Goal: Transaction & Acquisition: Purchase product/service

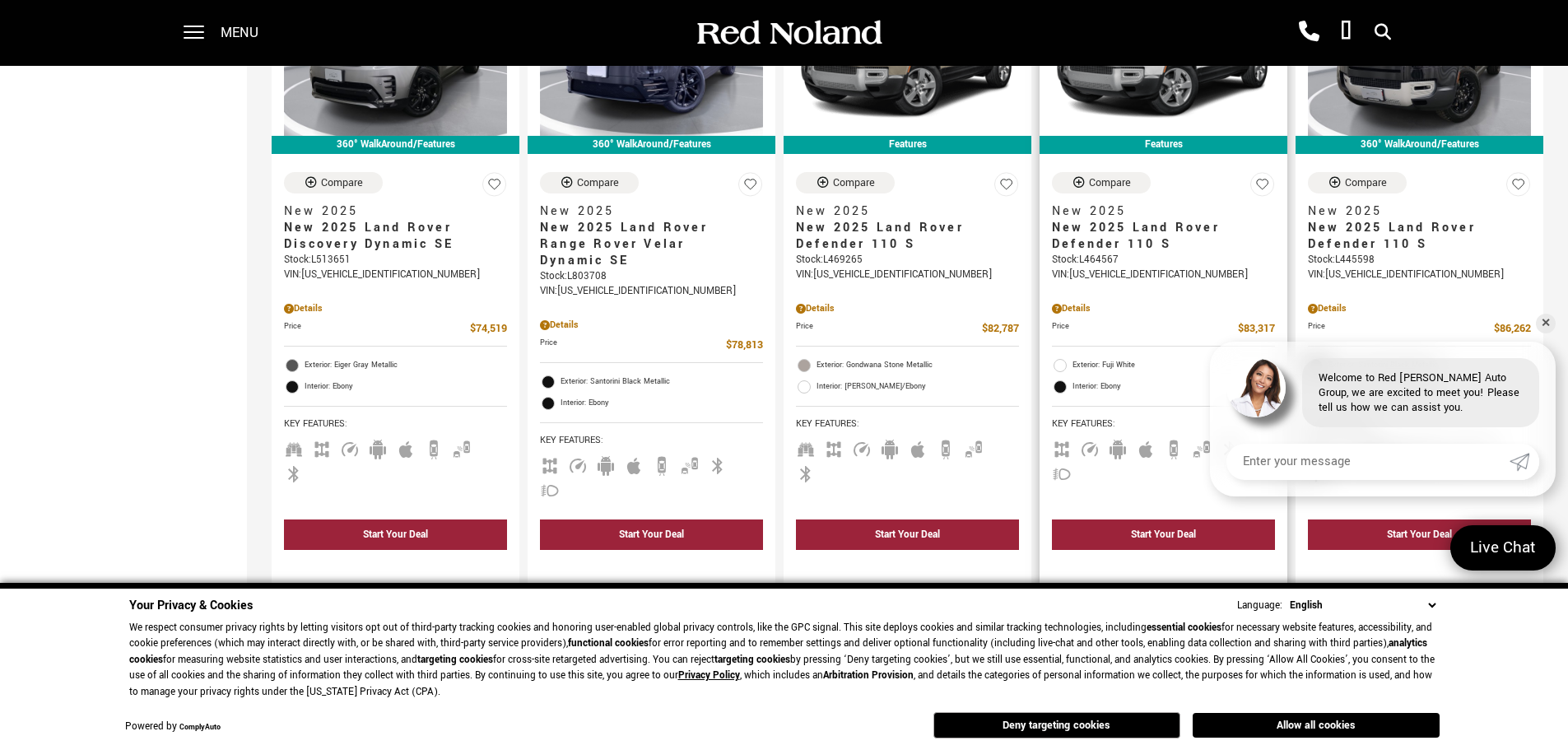
scroll to position [1647, 0]
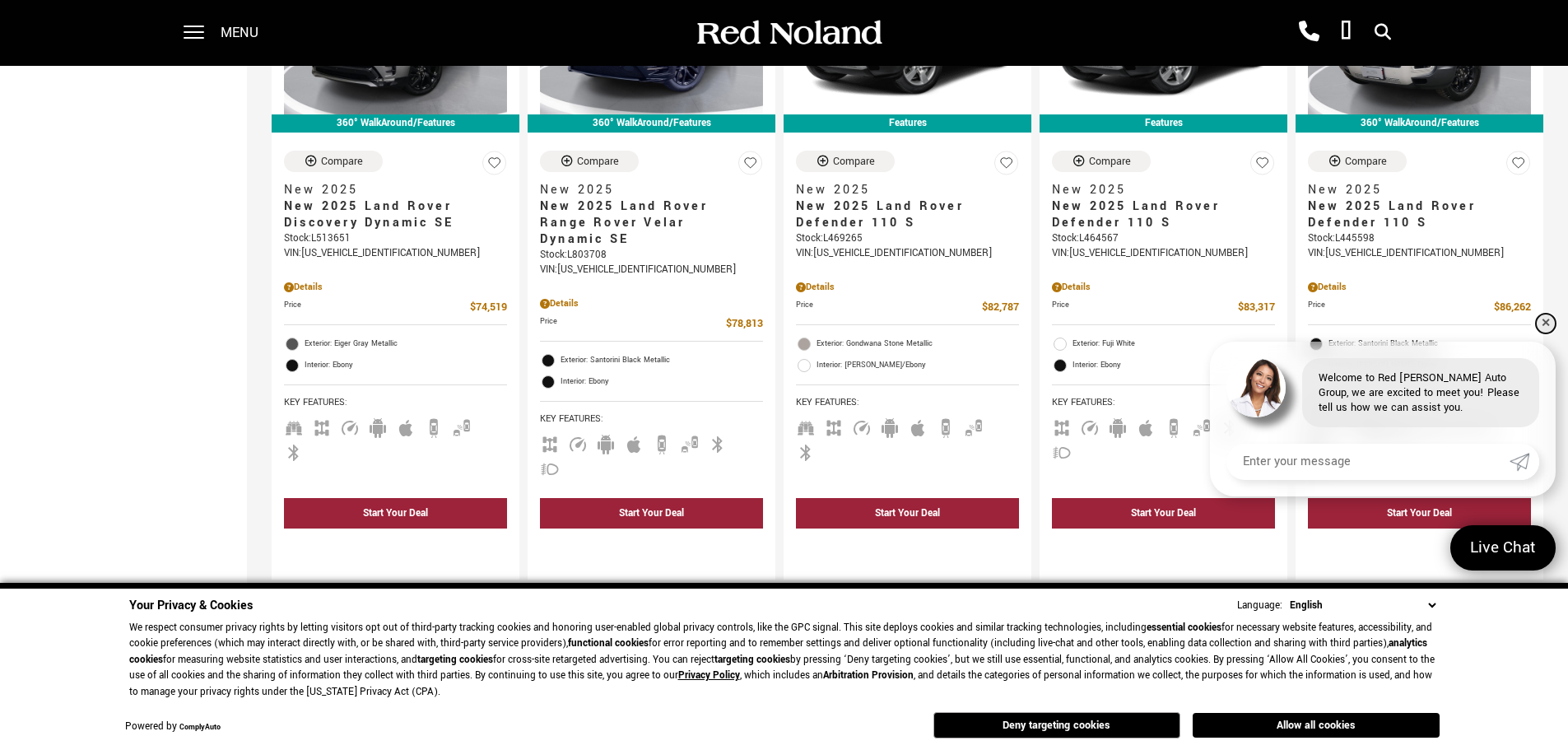
click at [1542, 327] on link "✕" at bounding box center [1546, 324] width 20 height 20
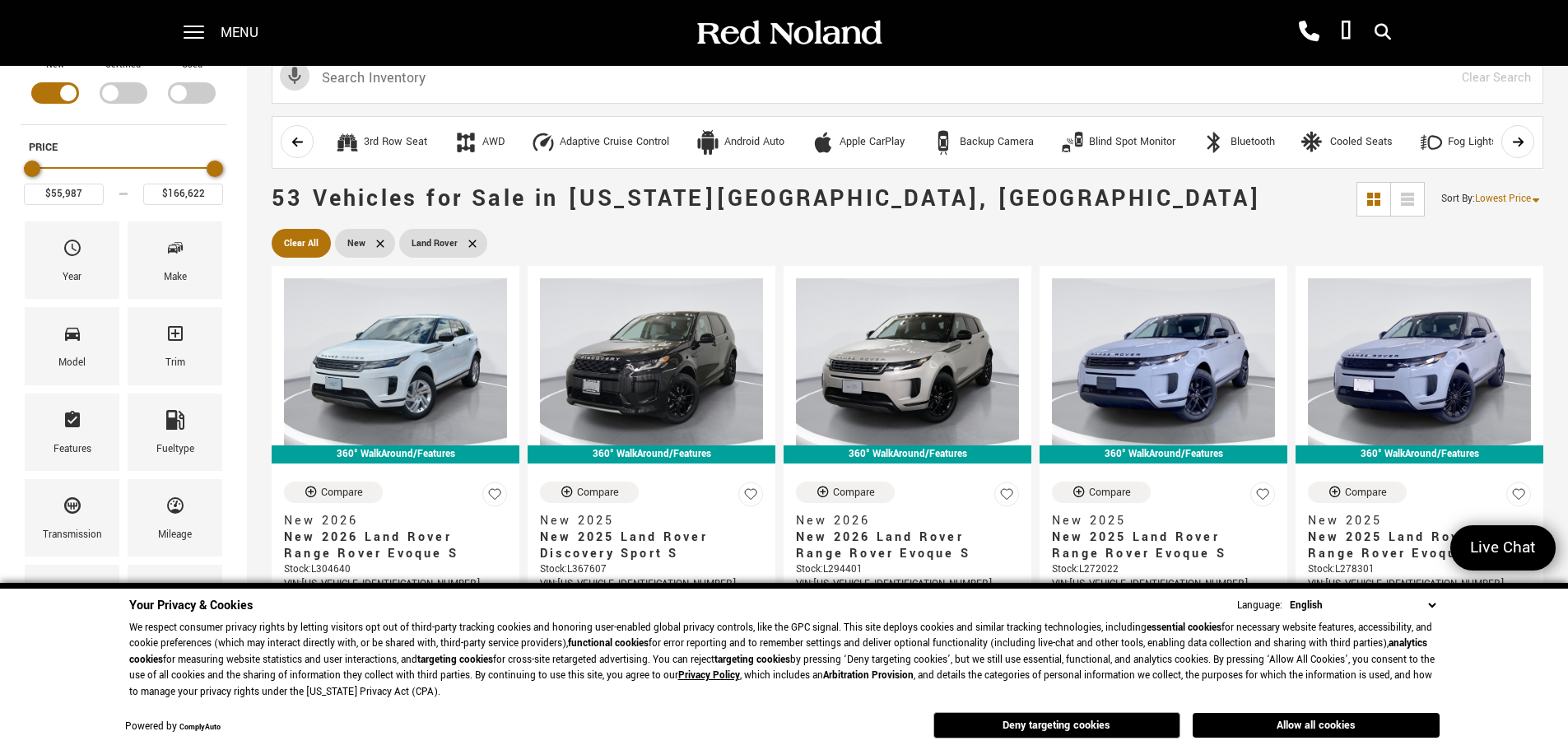
scroll to position [0, 0]
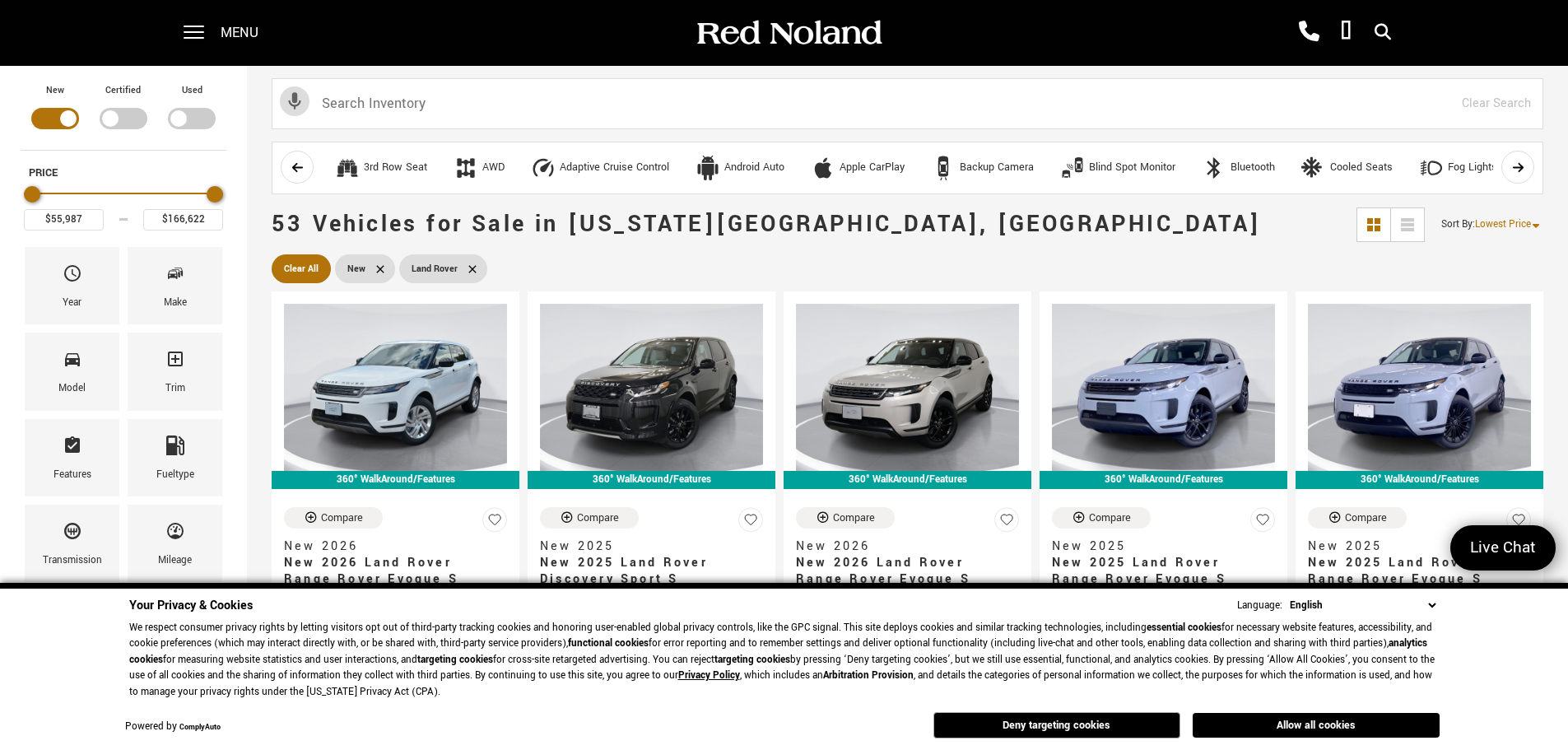
click at [111, 113] on div "Filter by Vehicle Type" at bounding box center [124, 119] width 48 height 21
type input "$50,884"
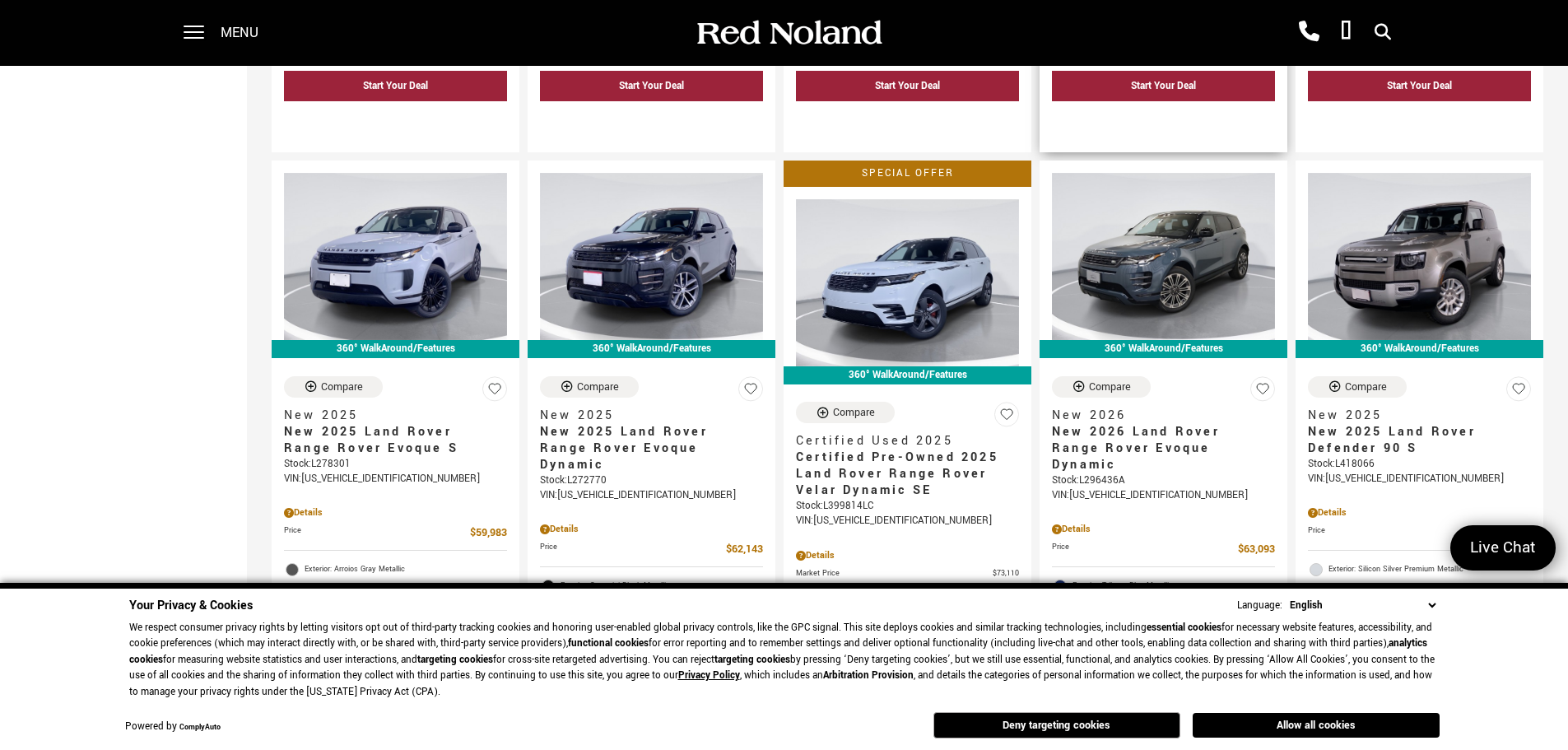
scroll to position [988, 0]
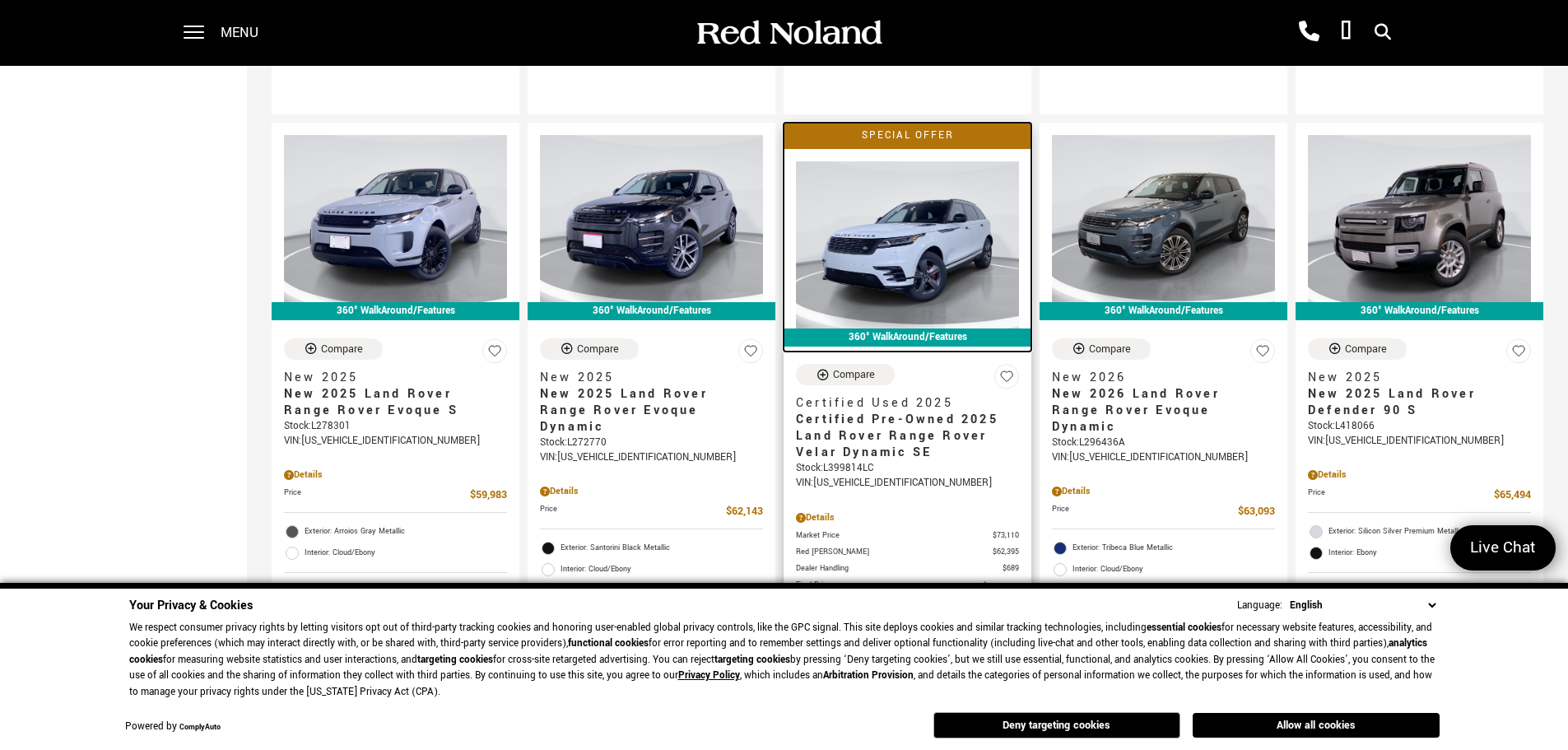
click at [923, 249] on img at bounding box center [907, 244] width 223 height 167
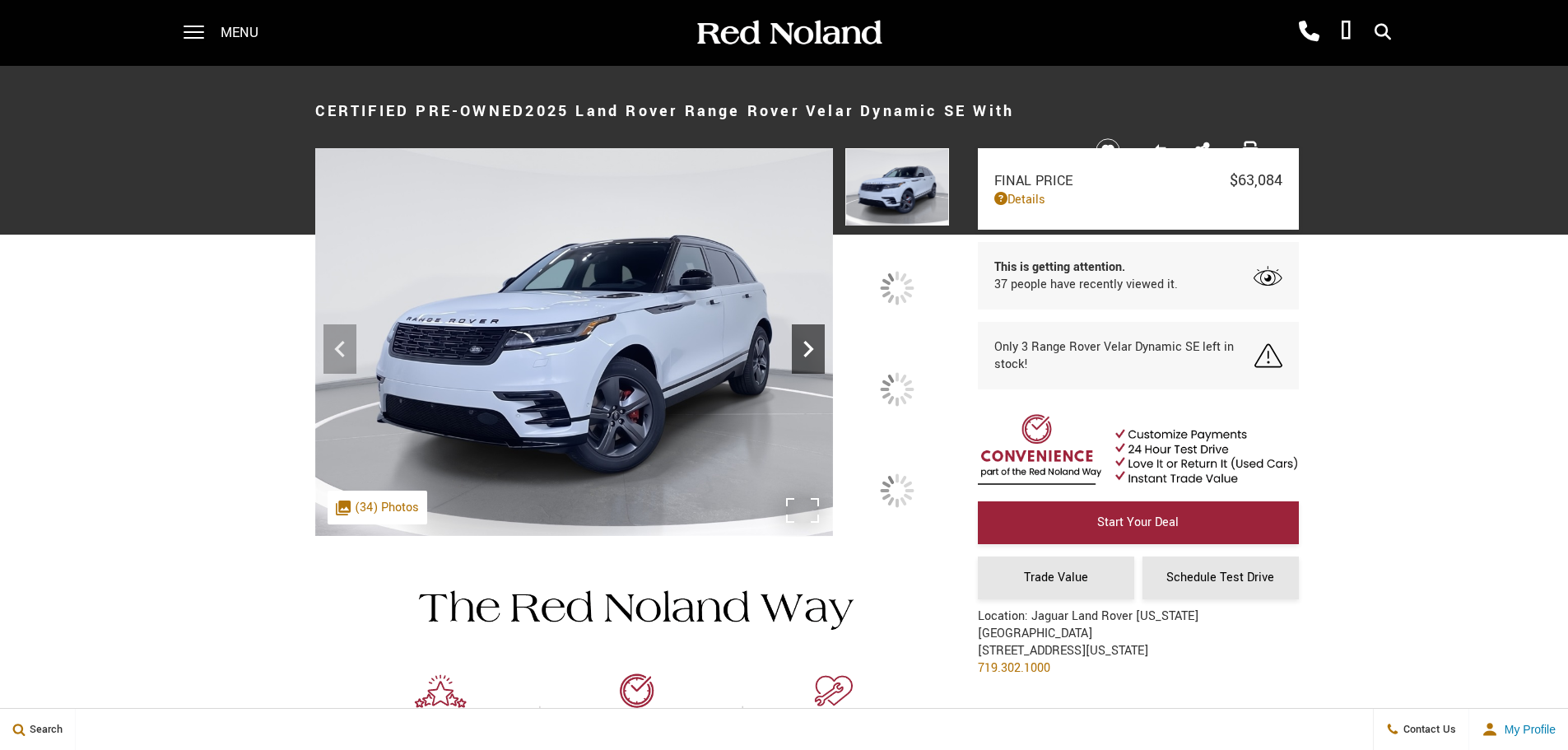
drag, startPoint x: 0, startPoint y: 0, endPoint x: 904, endPoint y: 376, distance: 979.1
click at [825, 366] on icon at bounding box center [808, 349] width 33 height 33
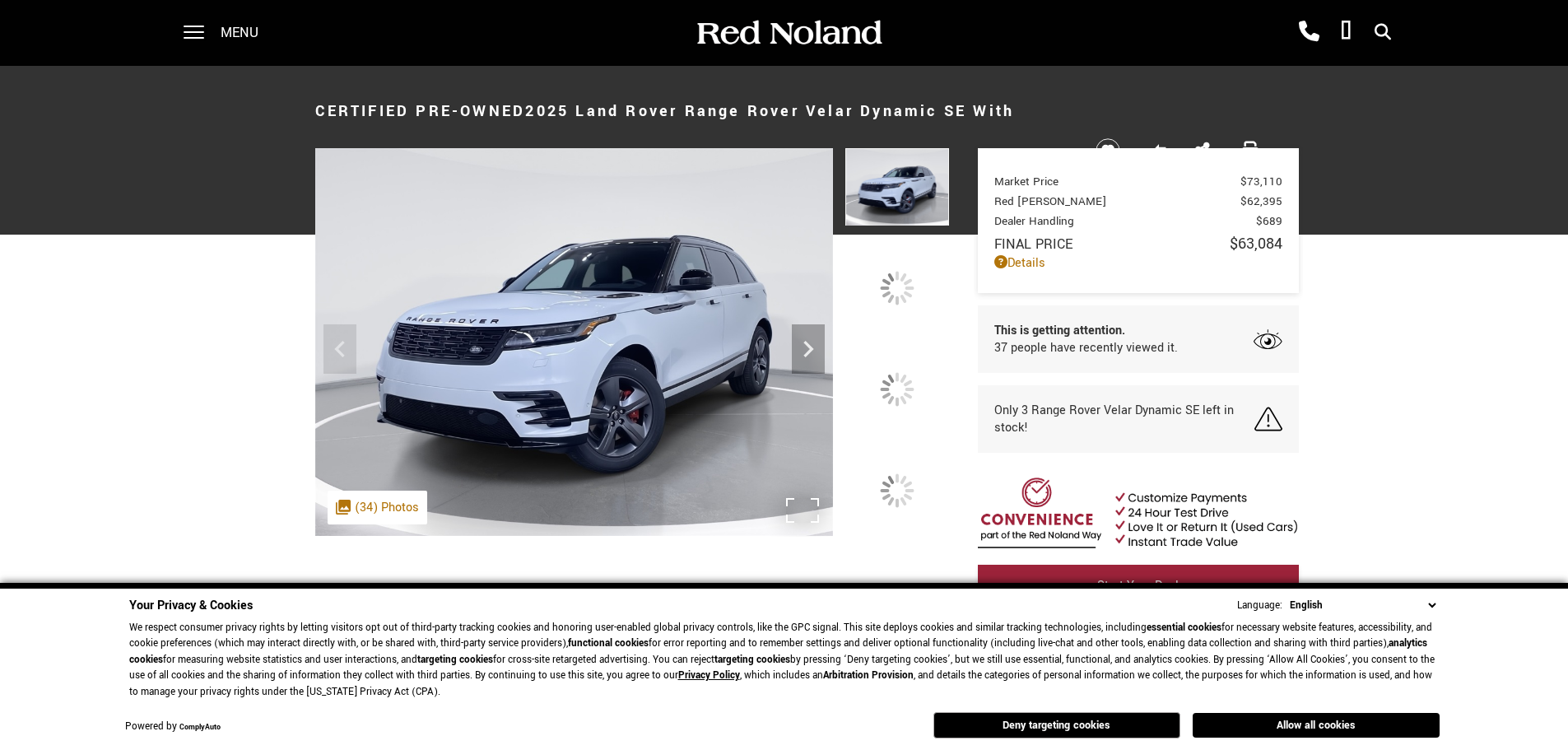
click at [766, 336] on img at bounding box center [574, 342] width 518 height 388
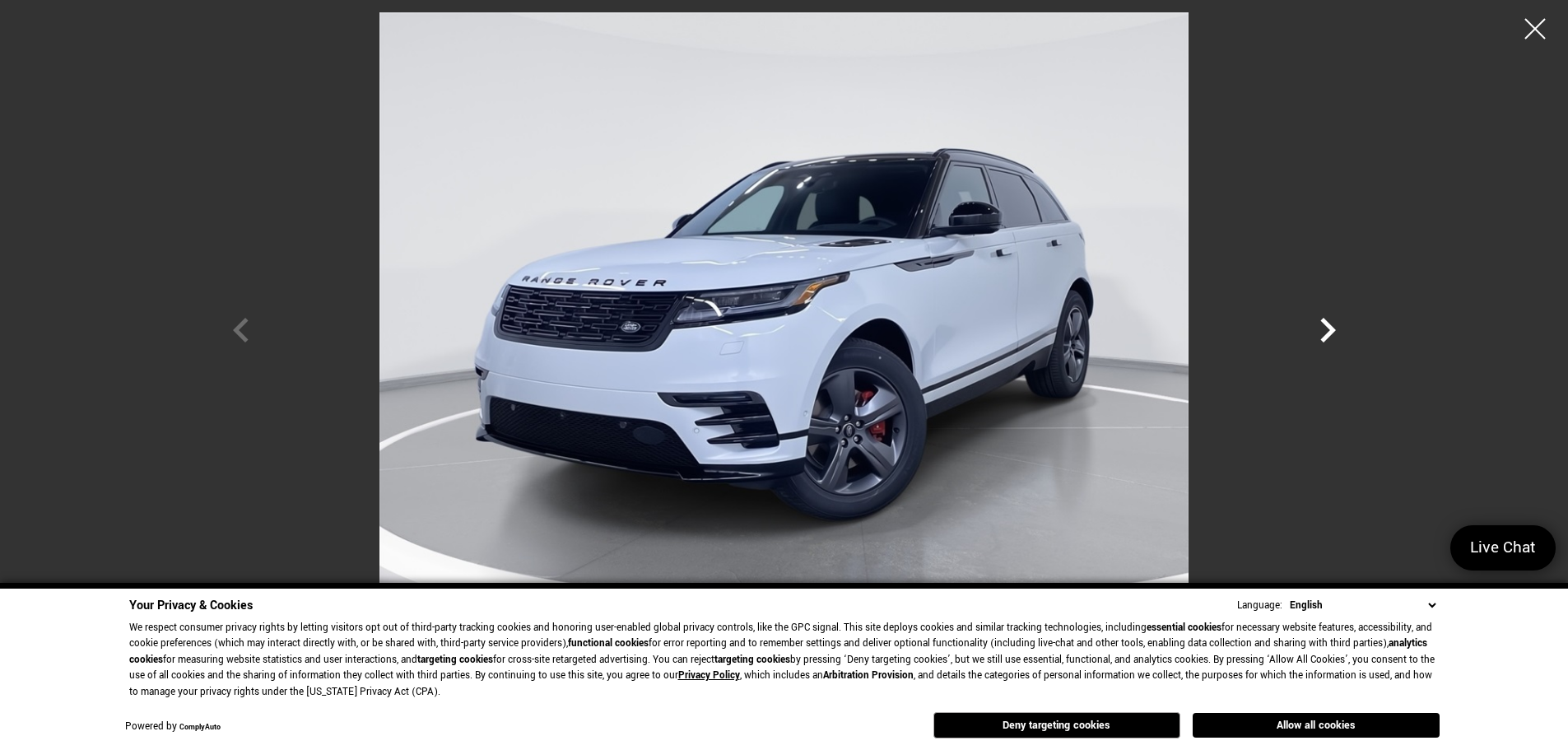
click at [1324, 326] on icon "Next" at bounding box center [1328, 330] width 50 height 50
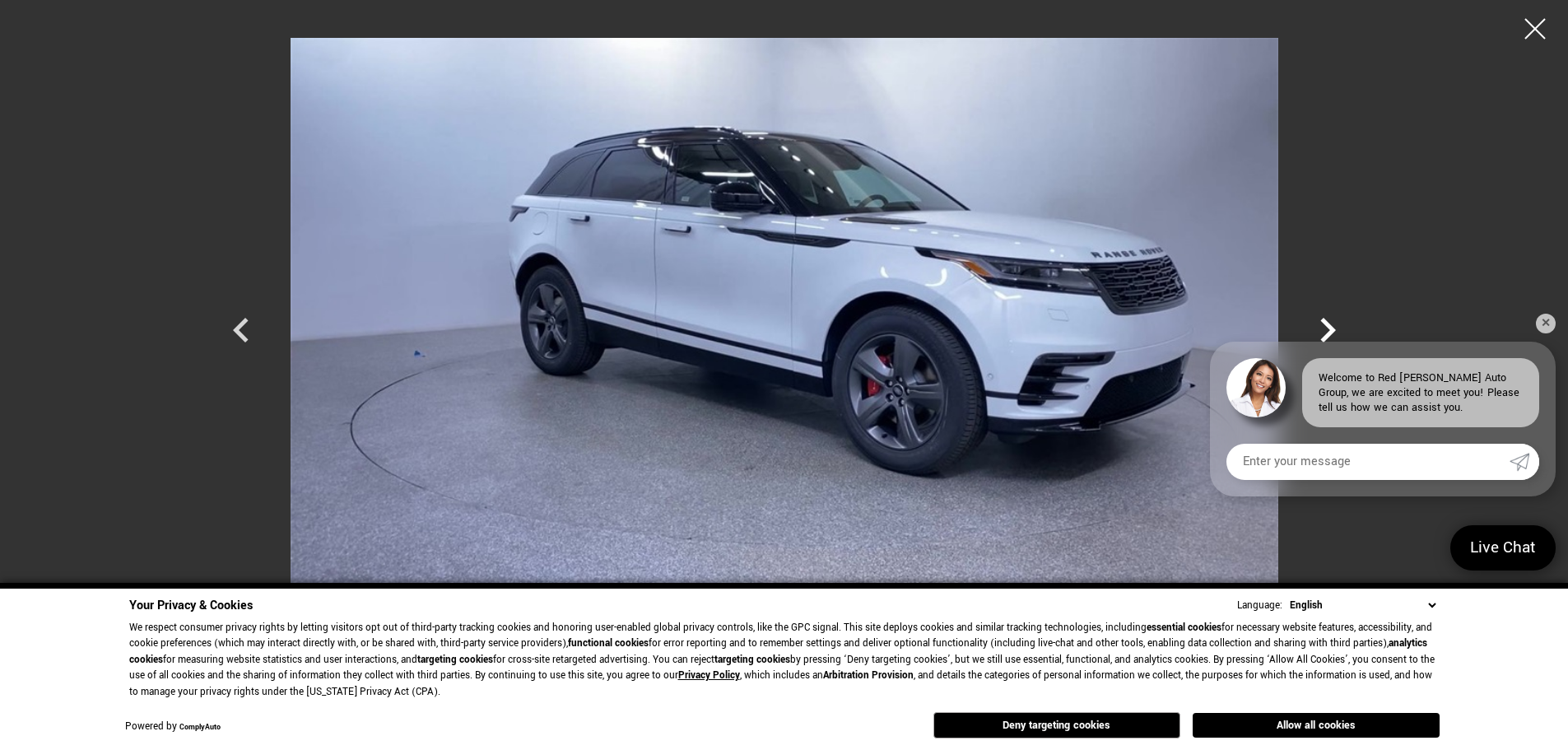
click at [1329, 323] on icon "Next" at bounding box center [1328, 330] width 50 height 50
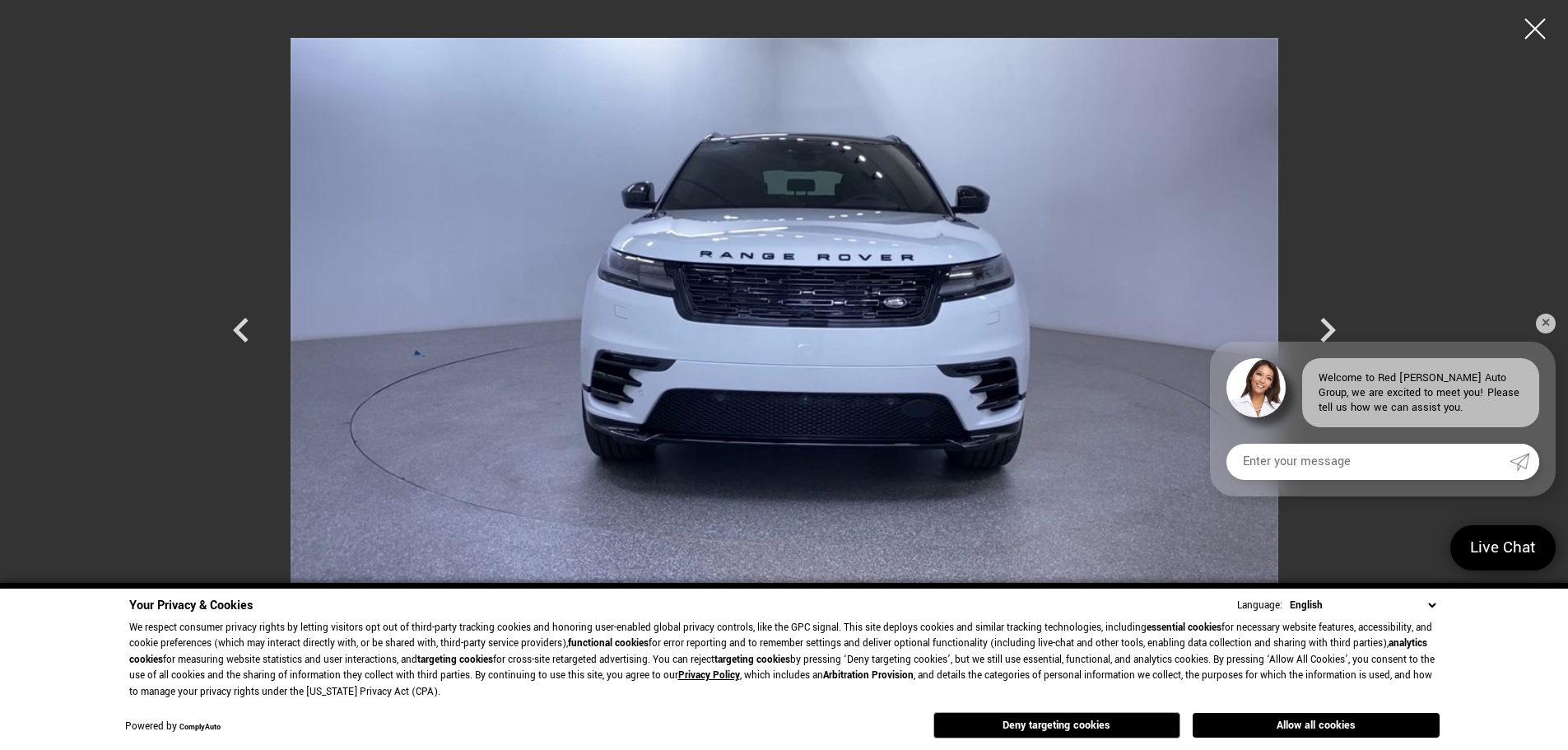
drag, startPoint x: 1534, startPoint y: 20, endPoint x: 737, endPoint y: 293, distance: 842.5
click at [1532, 21] on div at bounding box center [1535, 29] width 41 height 41
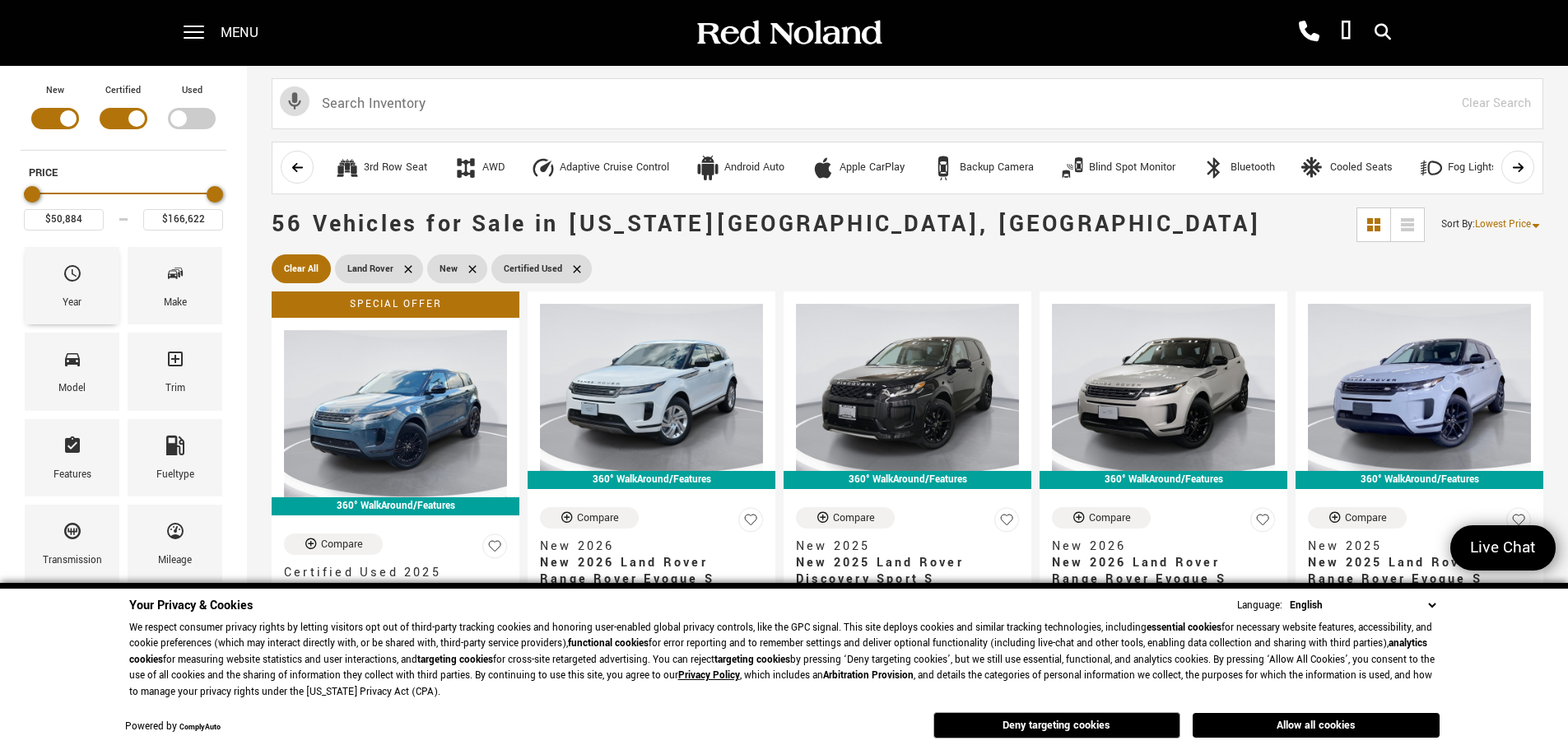
click at [84, 292] on div "Year" at bounding box center [72, 286] width 95 height 78
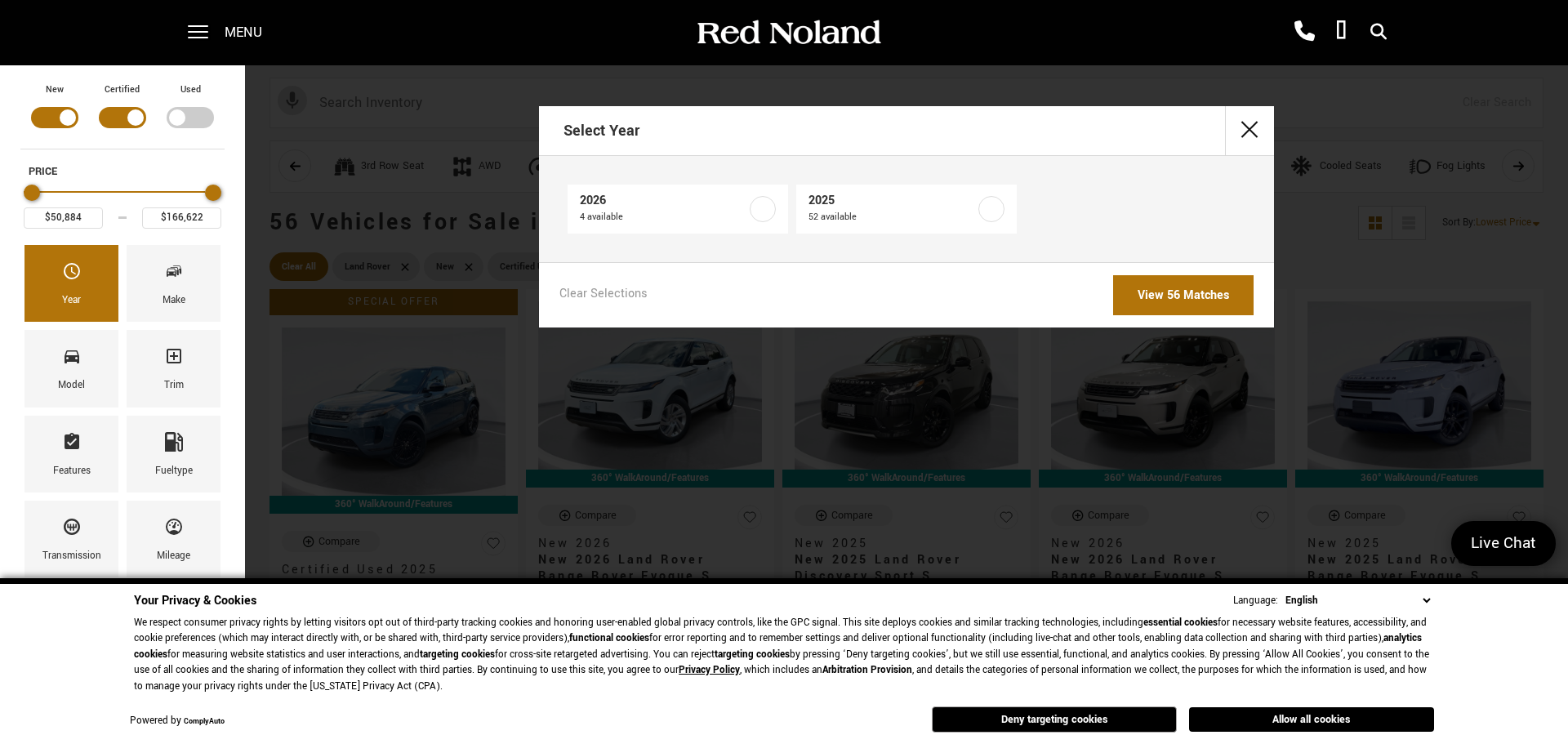
click at [686, 139] on div "Select Year" at bounding box center [906, 131] width 735 height 50
click at [610, 135] on h2 "Select Year" at bounding box center [601, 131] width 76 height 46
click at [983, 209] on label at bounding box center [991, 209] width 26 height 26
checkbox input "true"
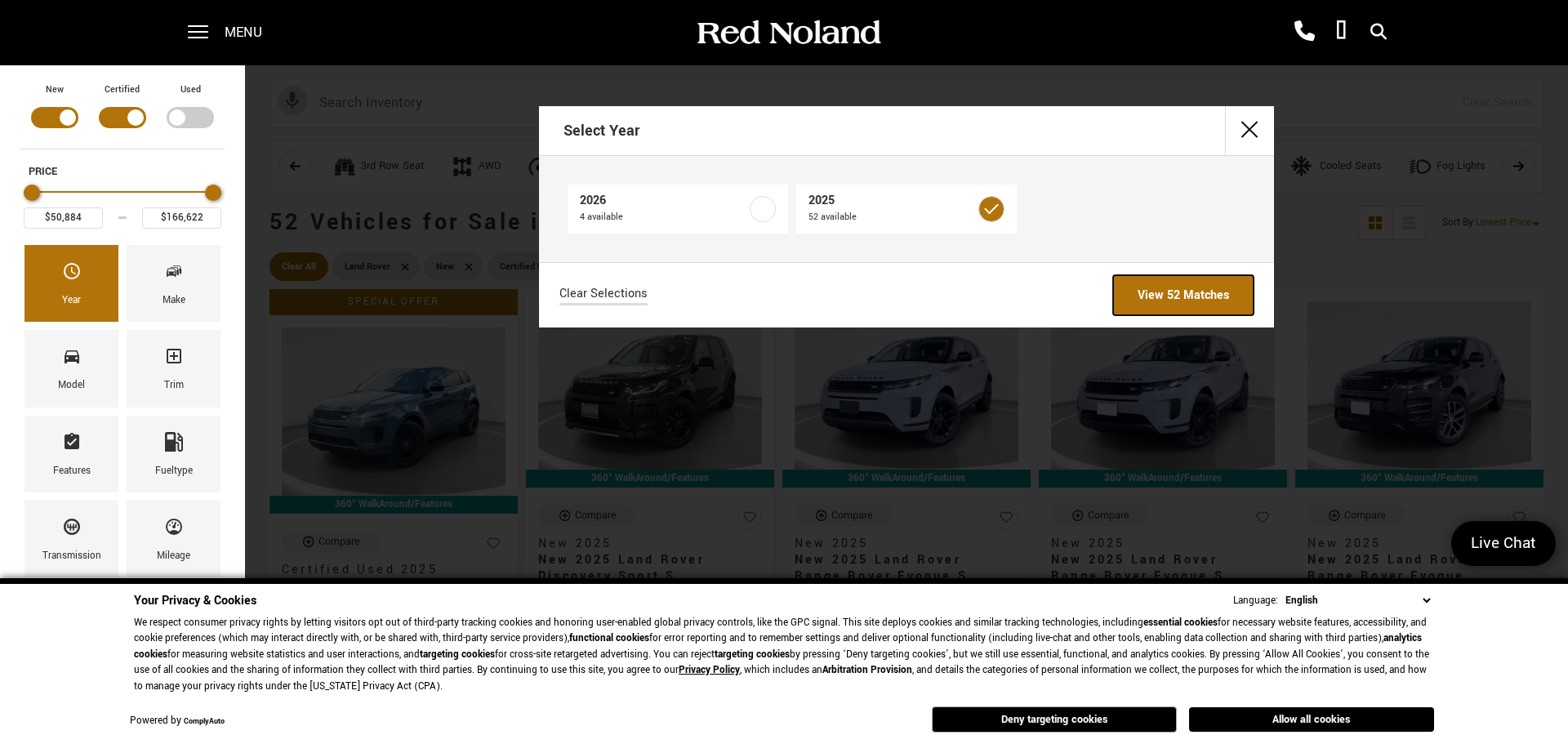
click at [1203, 301] on link "View 52 Matches" at bounding box center [1183, 295] width 140 height 40
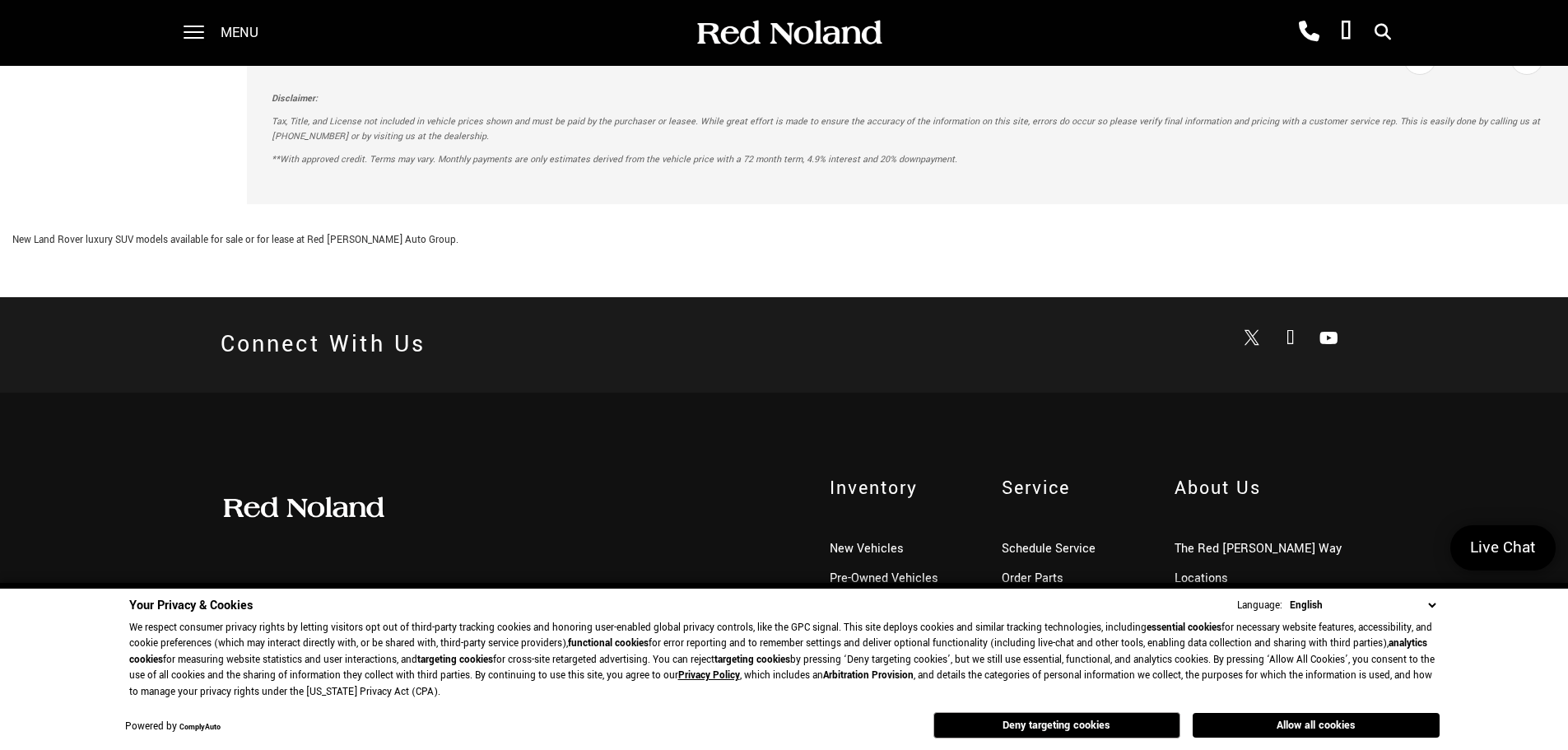
scroll to position [2708, 0]
